Goal: Transaction & Acquisition: Book appointment/travel/reservation

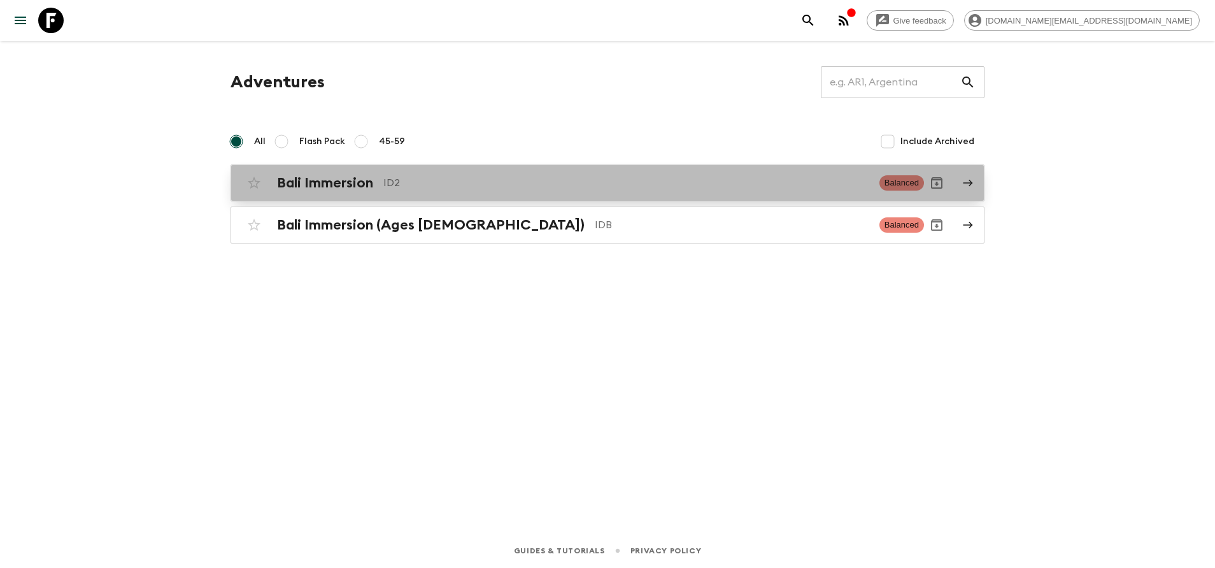
click at [545, 193] on div "Bali Immersion ID2 Balanced" at bounding box center [582, 182] width 683 height 25
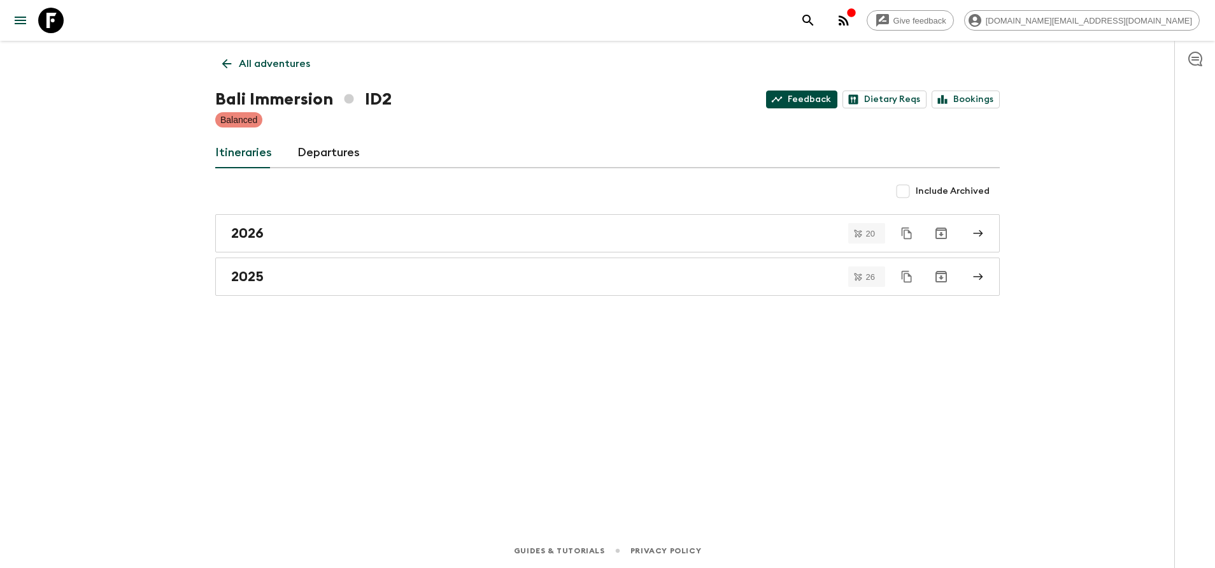
click at [807, 102] on link "Feedback" at bounding box center [801, 99] width 71 height 18
